Goal: Transaction & Acquisition: Purchase product/service

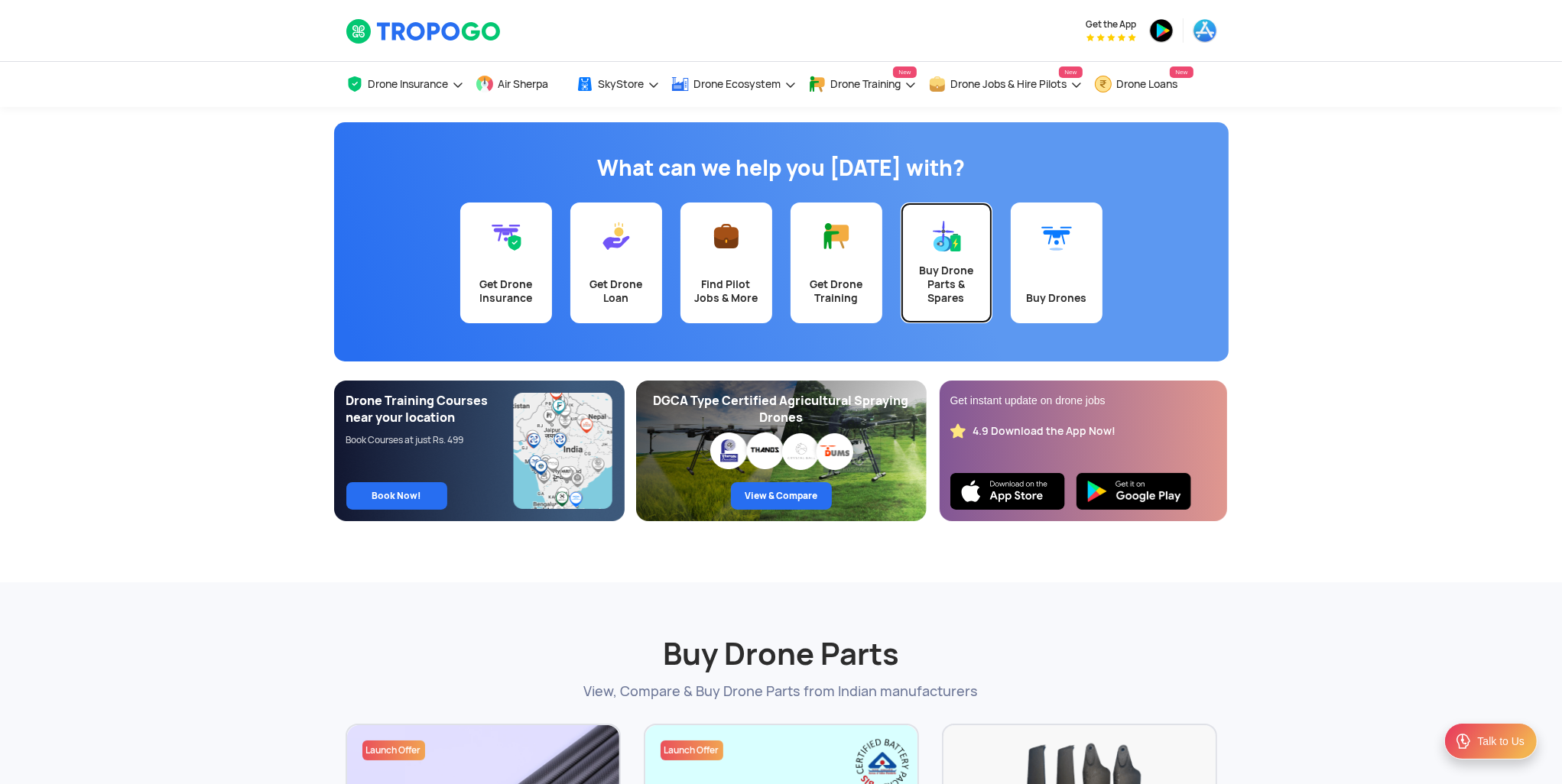
click at [941, 268] on div "Buy Drone Parts & Spares" at bounding box center [946, 284] width 73 height 41
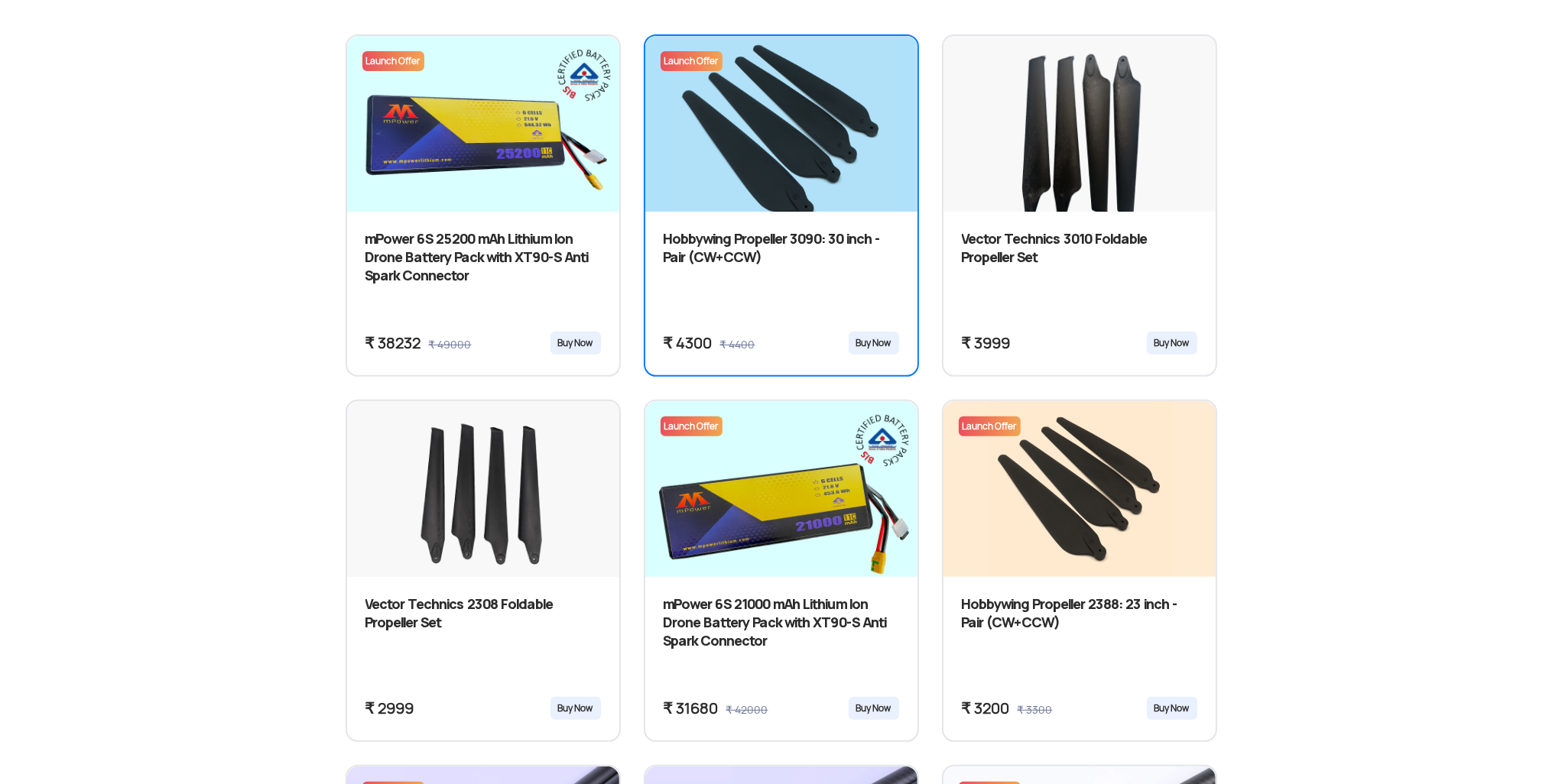
scroll to position [1299, 0]
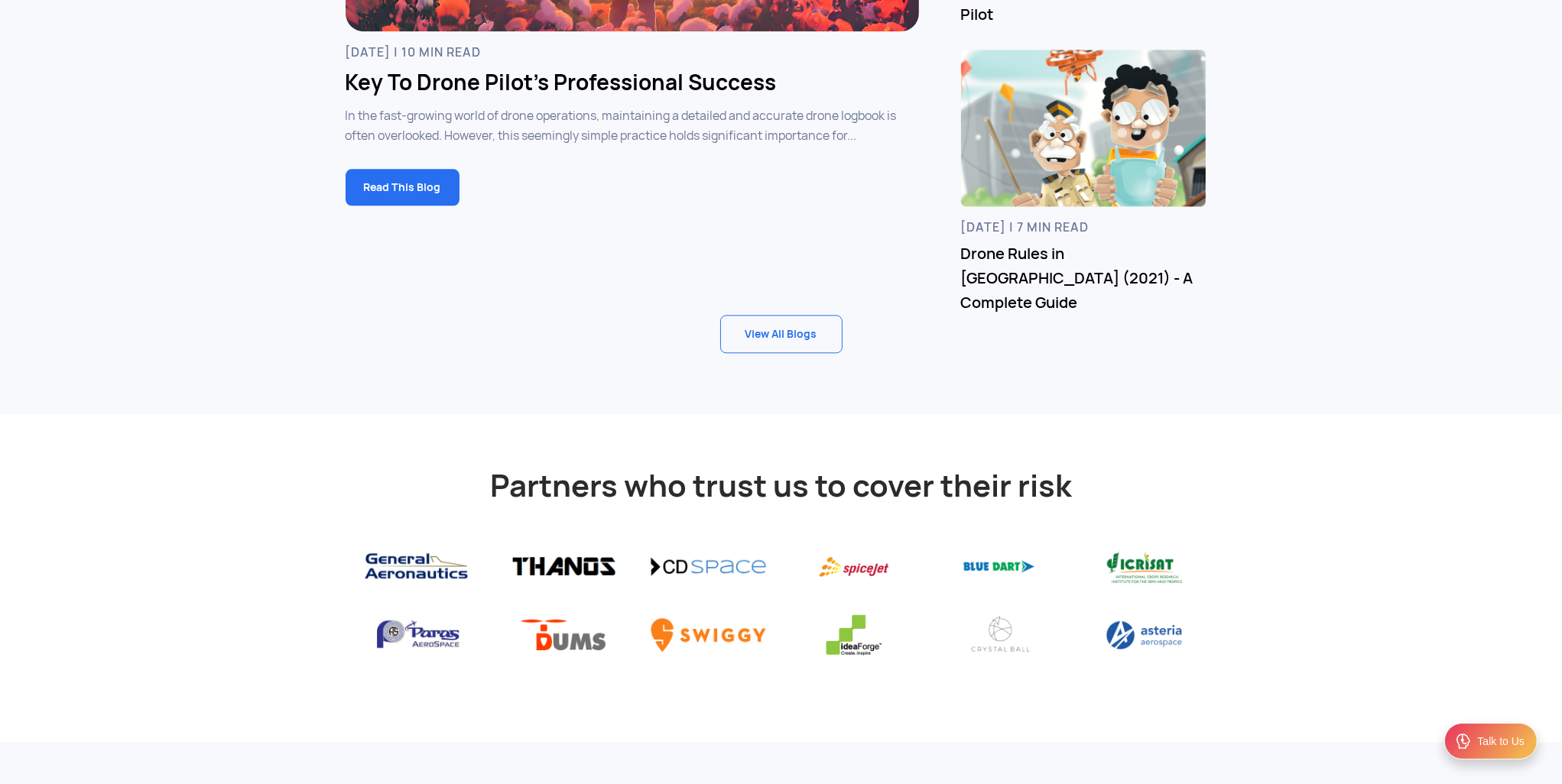
scroll to position [5044, 0]
